Goal: Information Seeking & Learning: Learn about a topic

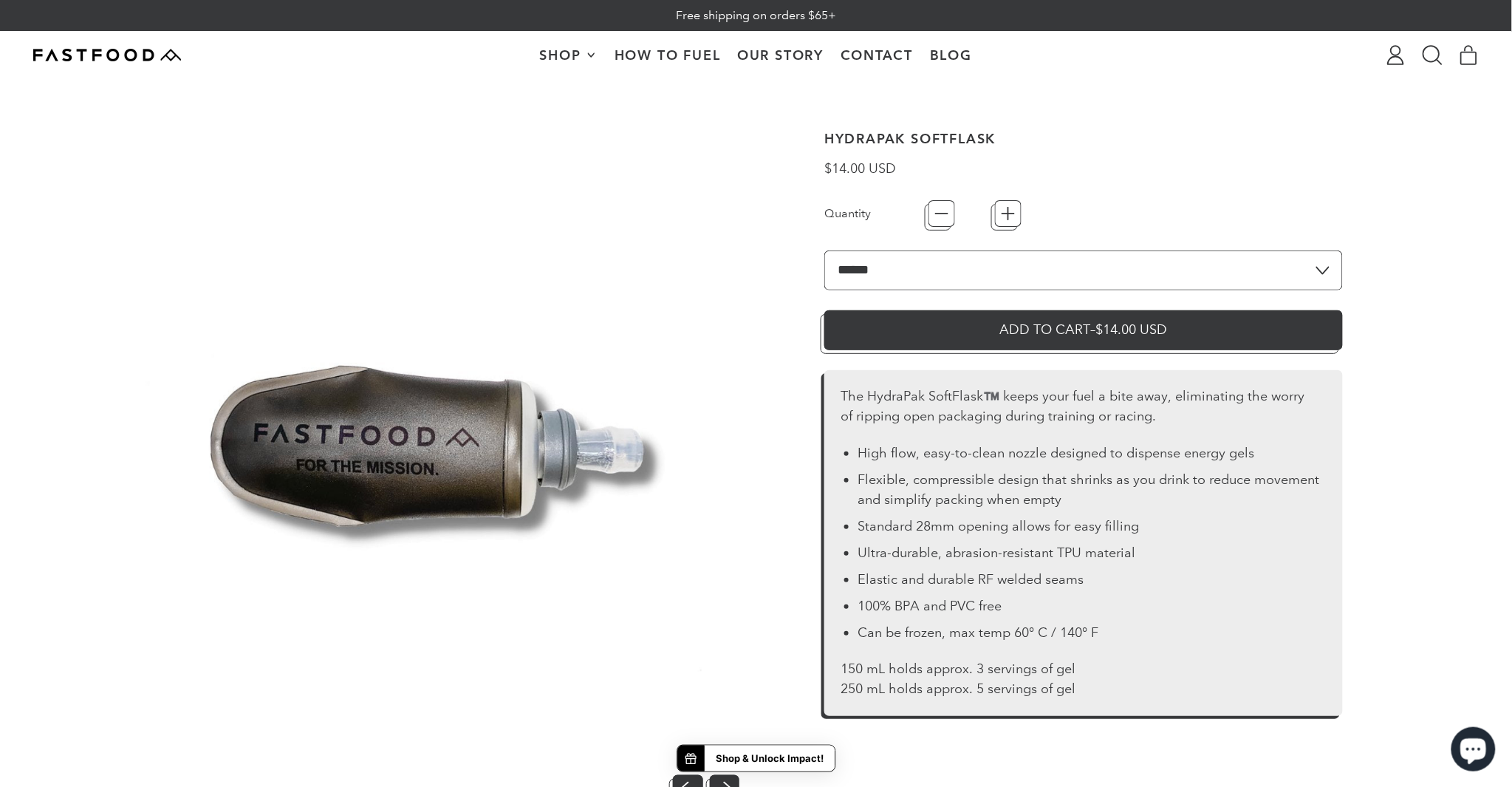
click at [933, 483] on li "Flexible, compressible design that shrinks as you drink to reduce movement and …" at bounding box center [1092, 490] width 469 height 40
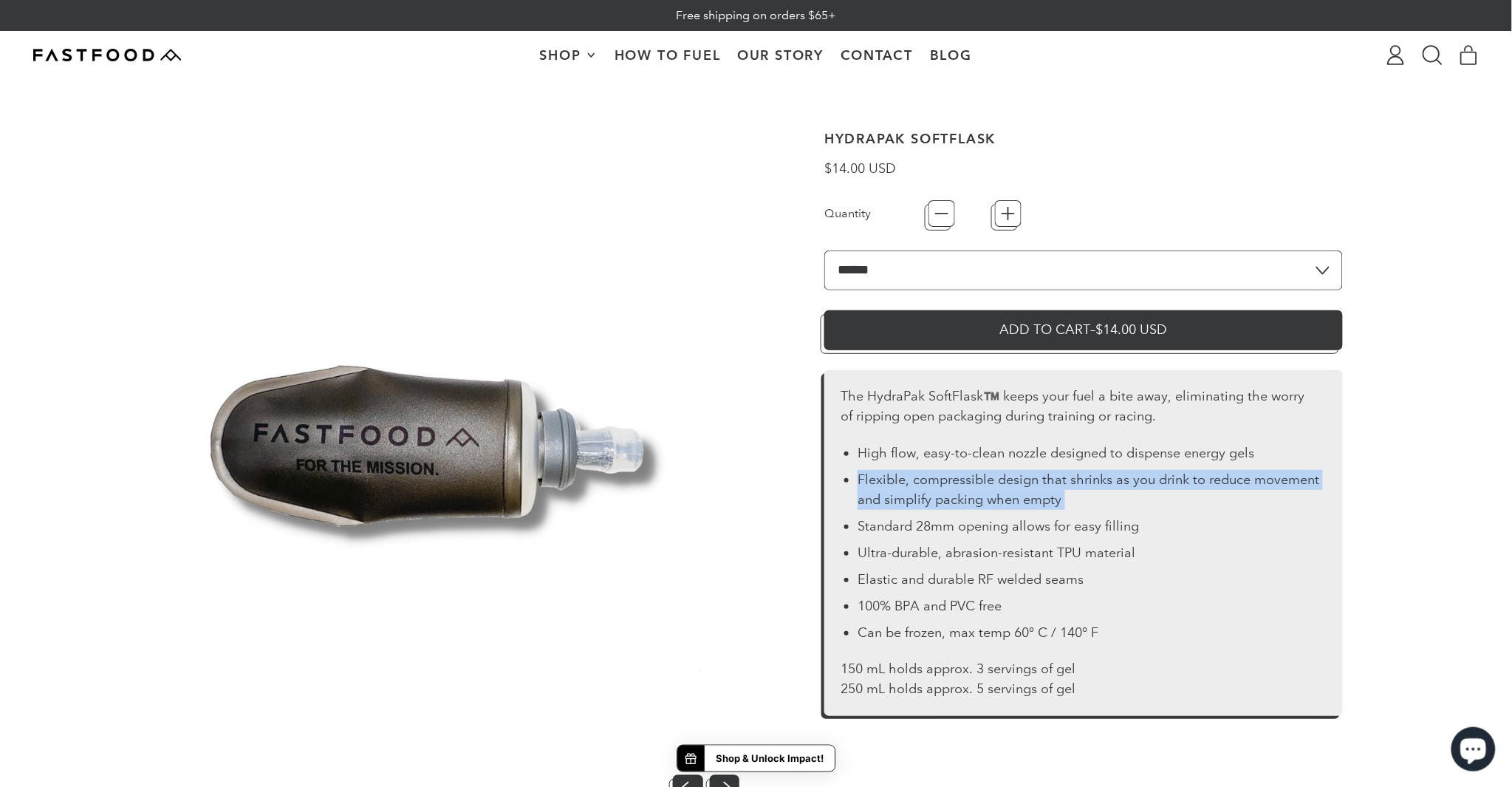
click at [933, 483] on li "Flexible, compressible design that shrinks as you drink to reduce movement and …" at bounding box center [1092, 490] width 469 height 40
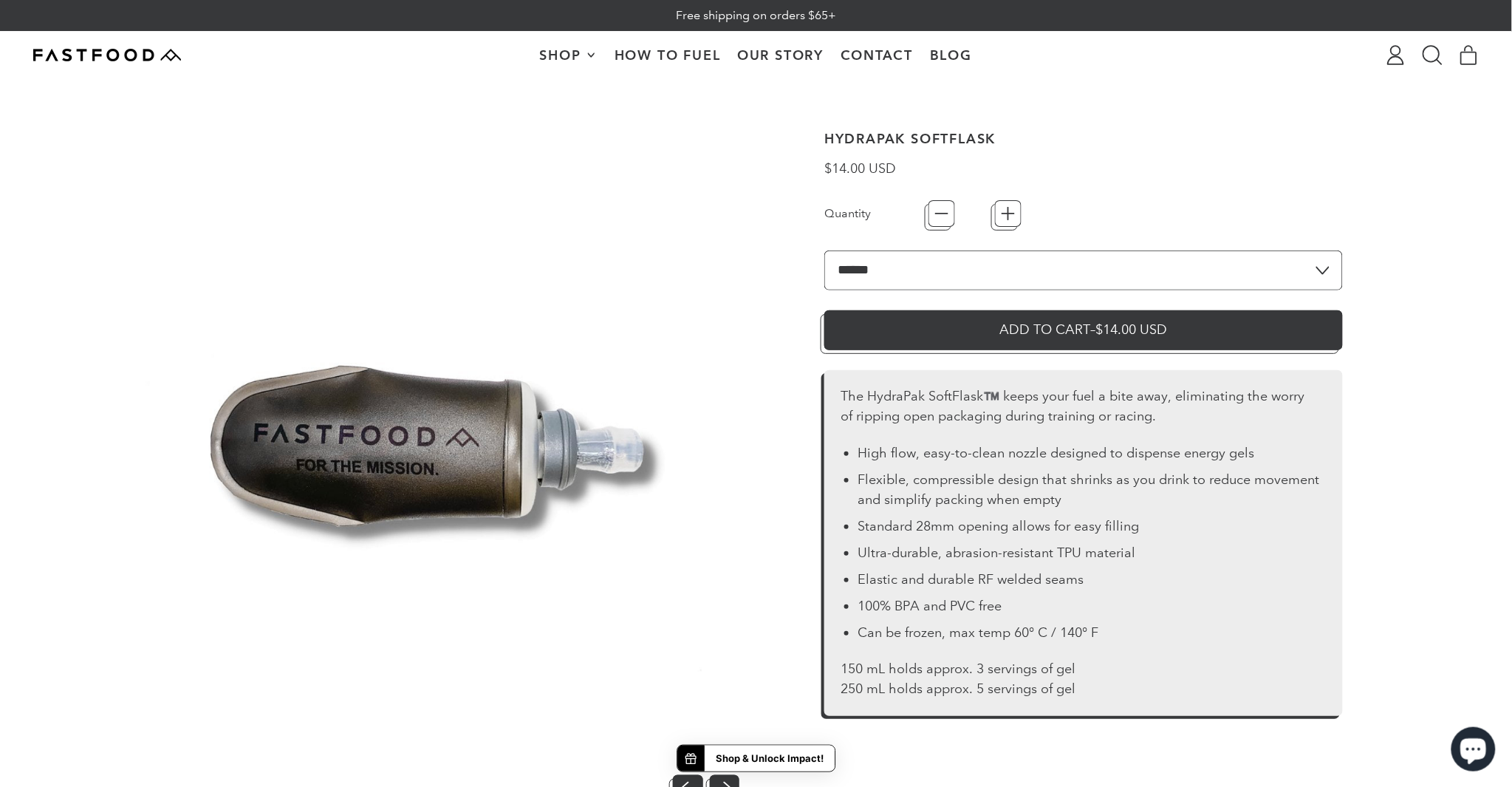
click at [913, 545] on li "Ultra-durable, abrasion-resistant TPU material" at bounding box center [1092, 552] width 469 height 20
click at [912, 558] on li "Ultra-durable, abrasion-resistant TPU material" at bounding box center [1092, 552] width 469 height 20
click at [909, 589] on ul "High flow, easy-to-clean nozzle designed to dispense energy gels Flexible, comp…" at bounding box center [1083, 543] width 485 height 199
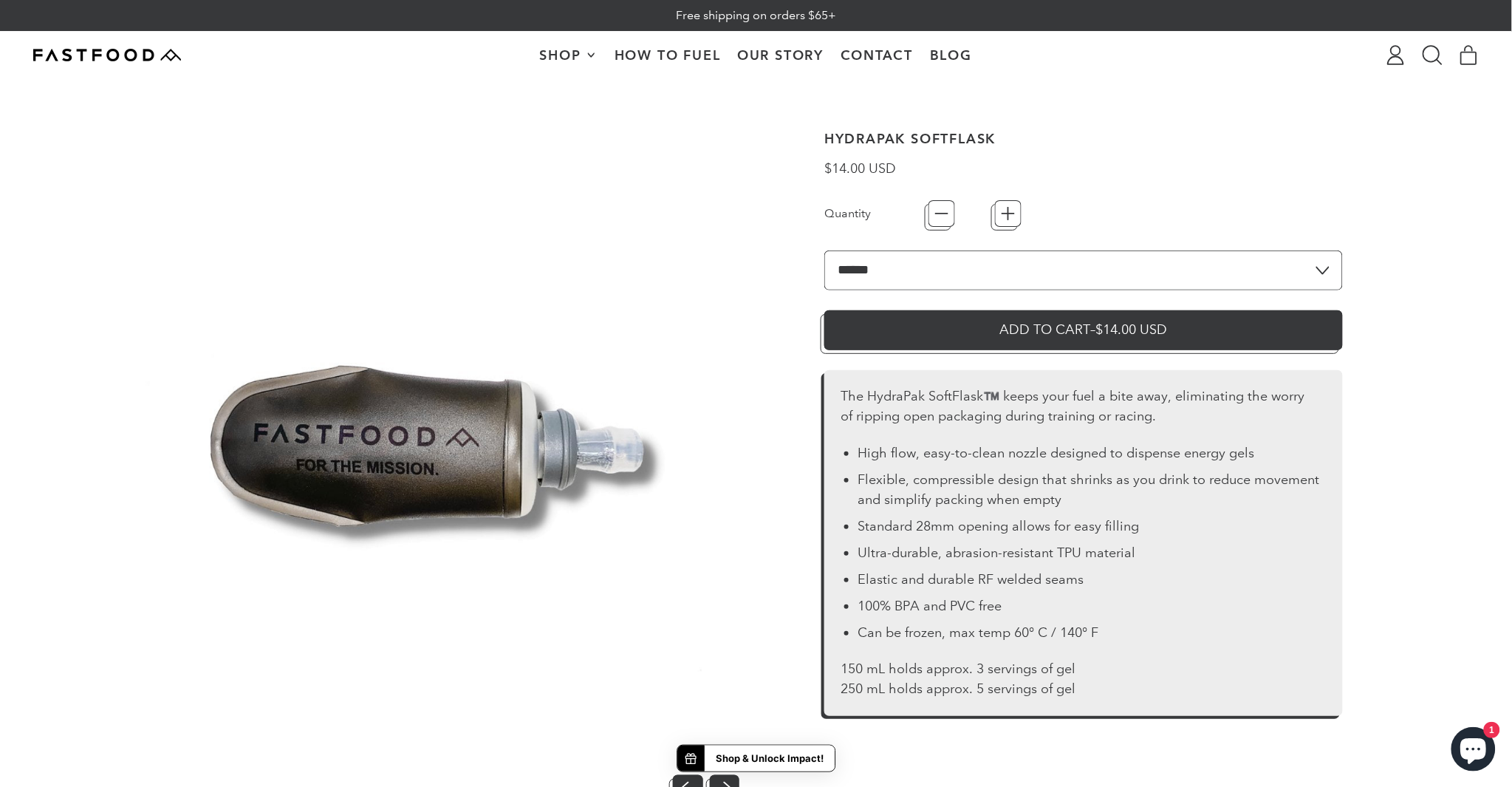
drag, startPoint x: 902, startPoint y: 626, endPoint x: 897, endPoint y: 668, distance: 42.3
click at [901, 630] on li "Can be frozen, max temp 60° C / 140° F" at bounding box center [1092, 632] width 469 height 20
click at [897, 668] on p "150 mL holds approx. 3 servings of gel 250 mL holds approx. 5 servings of gel" at bounding box center [1083, 678] width 485 height 40
click at [894, 677] on p "150 mL holds approx. 3 servings of gel 250 mL holds approx. 5 servings of gel" at bounding box center [1083, 678] width 485 height 40
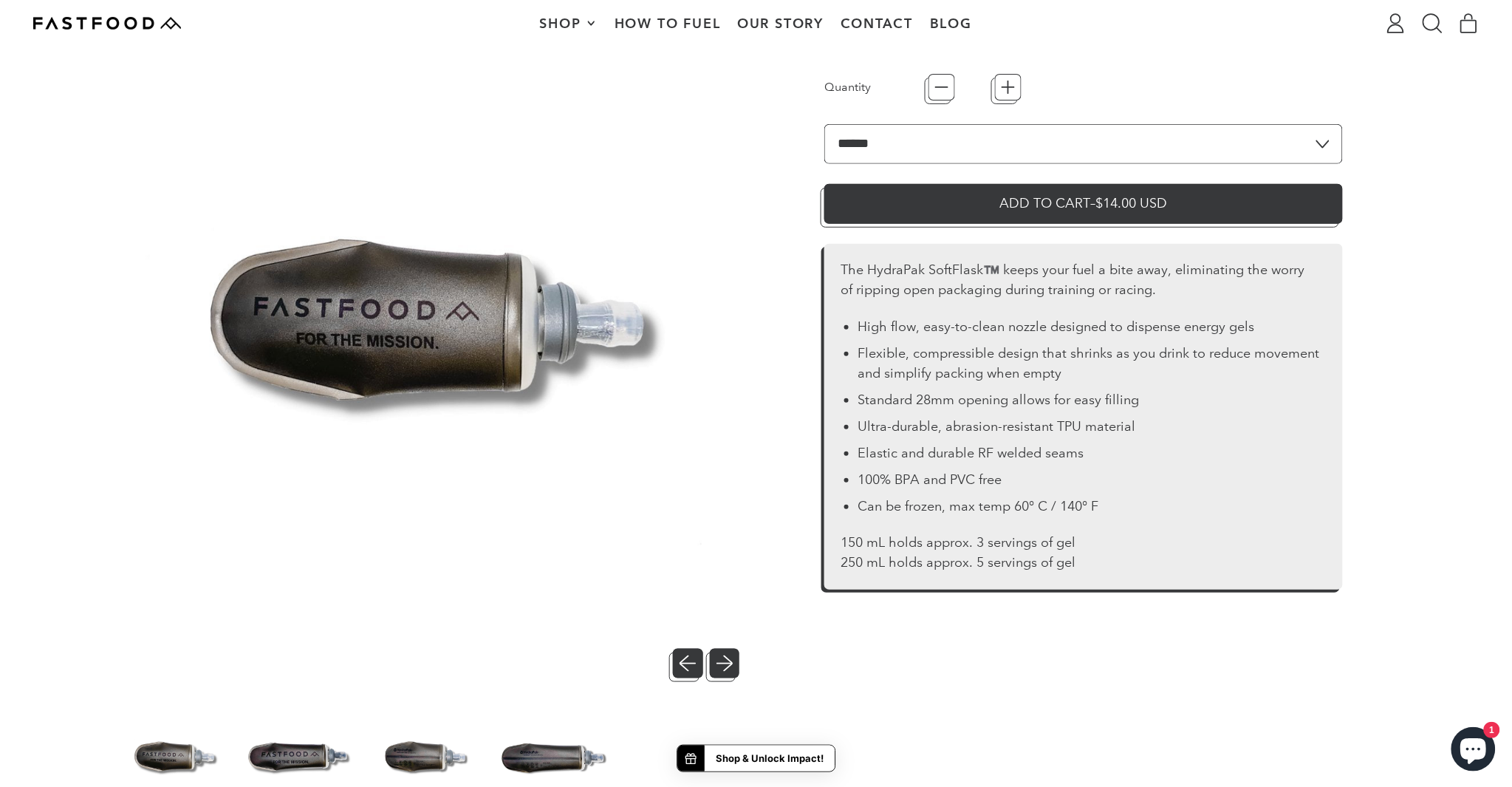
scroll to position [164, 0]
